Goal: Information Seeking & Learning: Learn about a topic

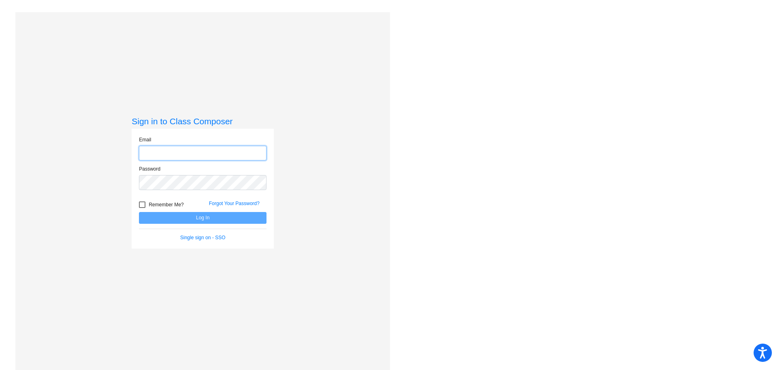
type input "[EMAIL_ADDRESS][DOMAIN_NAME]"
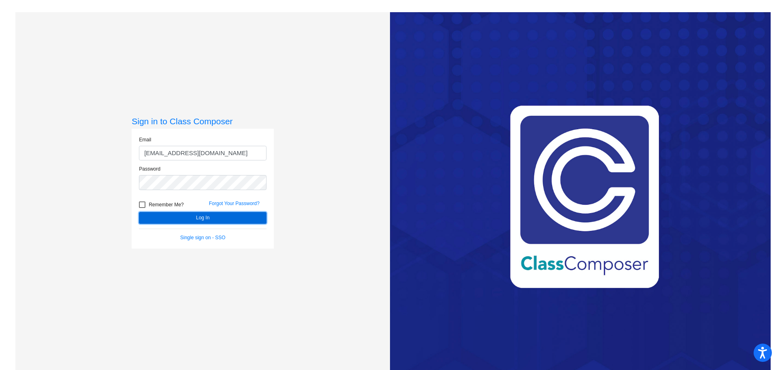
click at [236, 219] on button "Log In" at bounding box center [203, 218] width 128 height 12
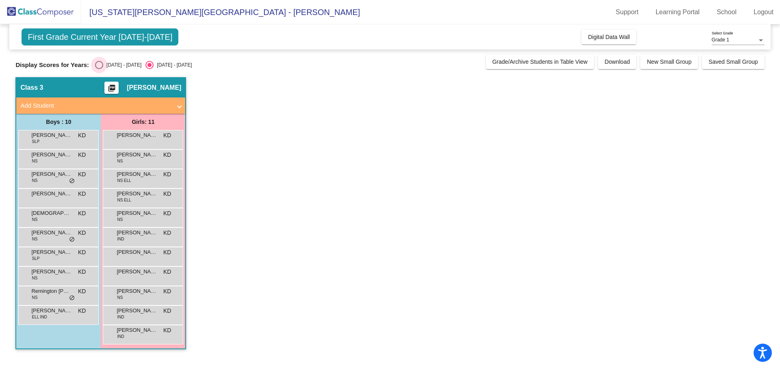
click at [98, 68] on div "Select an option" at bounding box center [99, 65] width 8 height 8
click at [99, 69] on input "[DATE] - [DATE]" at bounding box center [99, 69] width 0 height 0
radio input "true"
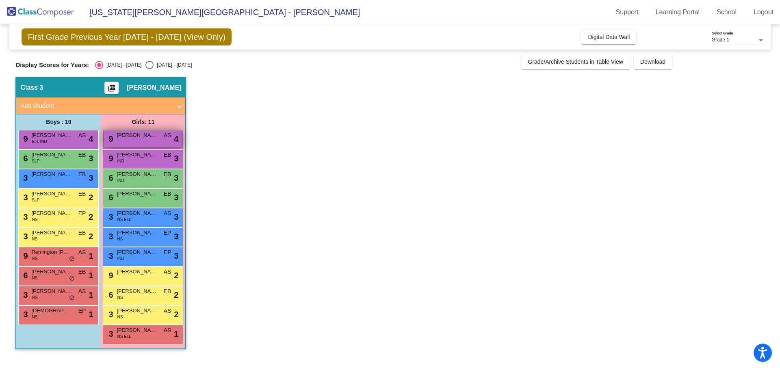
click at [143, 143] on div "9 [PERSON_NAME] AS lock do_not_disturb_alt 4" at bounding box center [143, 138] width 78 height 17
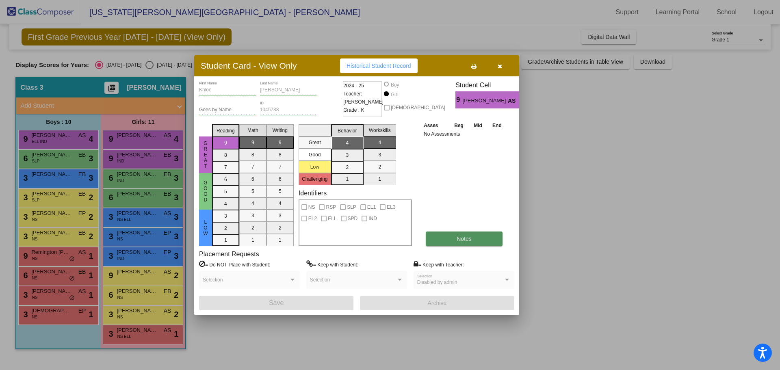
click at [461, 239] on span "Notes" at bounding box center [464, 239] width 15 height 7
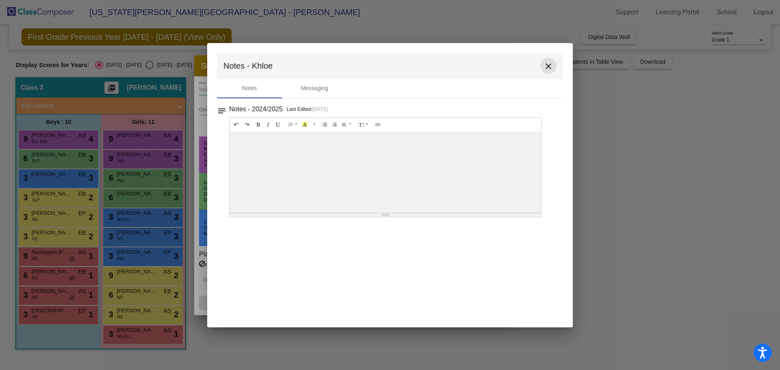
click at [547, 66] on mat-icon "close" at bounding box center [549, 66] width 10 height 10
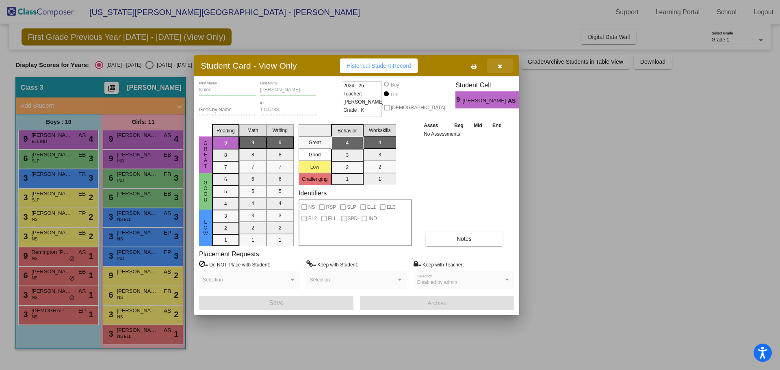
click at [499, 65] on icon "button" at bounding box center [500, 66] width 4 height 6
